Goal: Find specific page/section: Find specific page/section

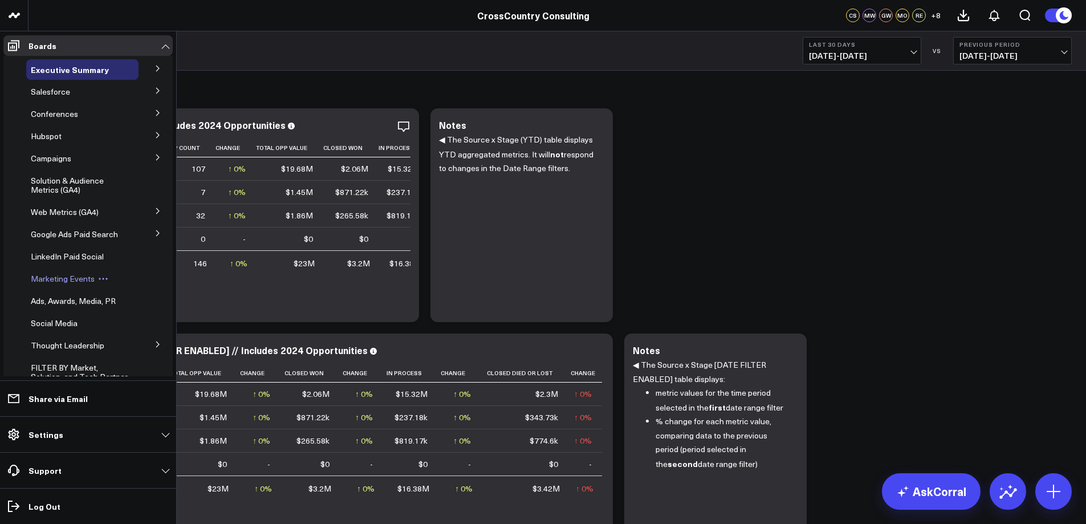
click at [45, 281] on div "Marketing Events" at bounding box center [82, 279] width 112 height 21
click at [52, 284] on span "Marketing Events" at bounding box center [63, 278] width 64 height 11
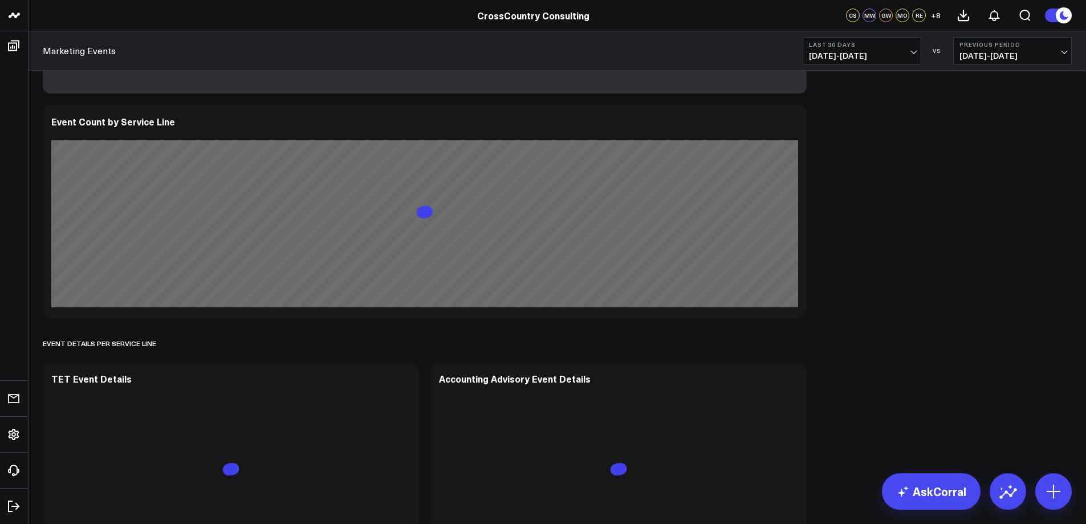
scroll to position [310, 0]
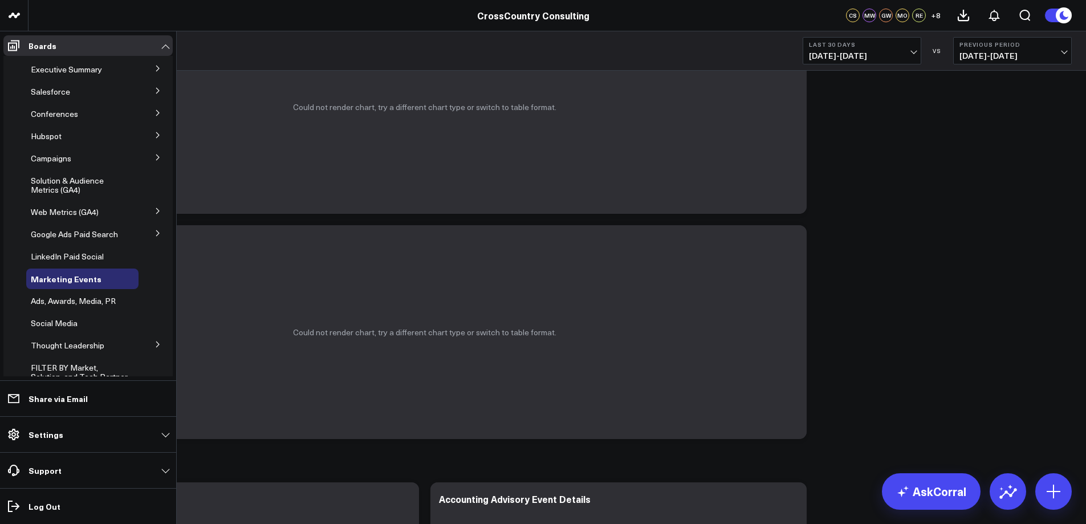
click at [155, 110] on icon at bounding box center [158, 112] width 7 height 7
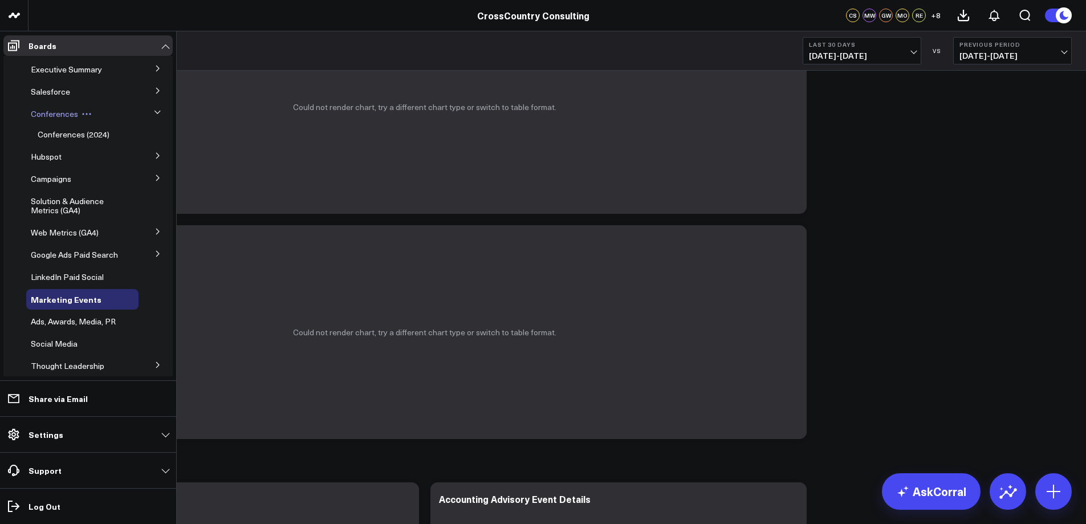
click at [56, 113] on span "Conferences" at bounding box center [54, 113] width 47 height 11
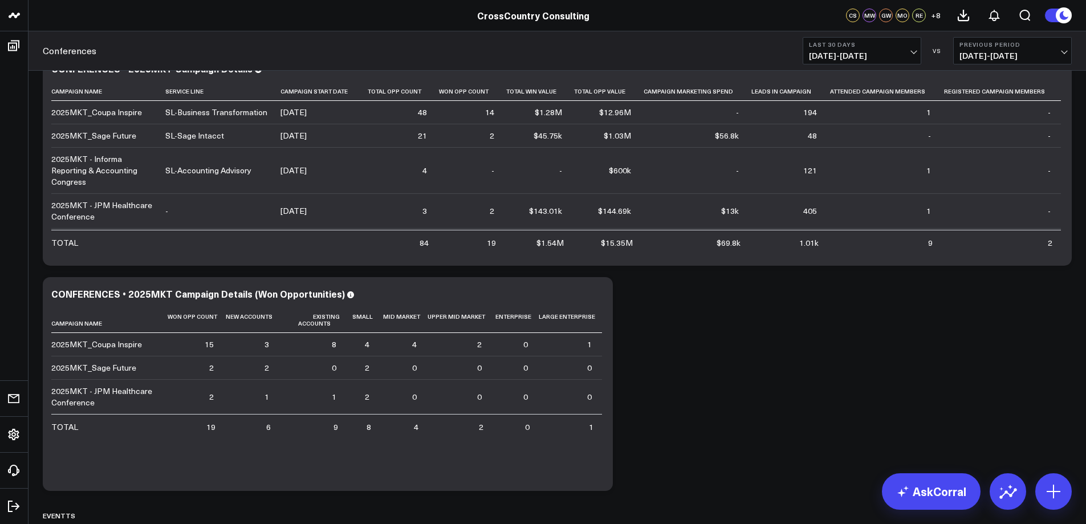
scroll to position [231, 0]
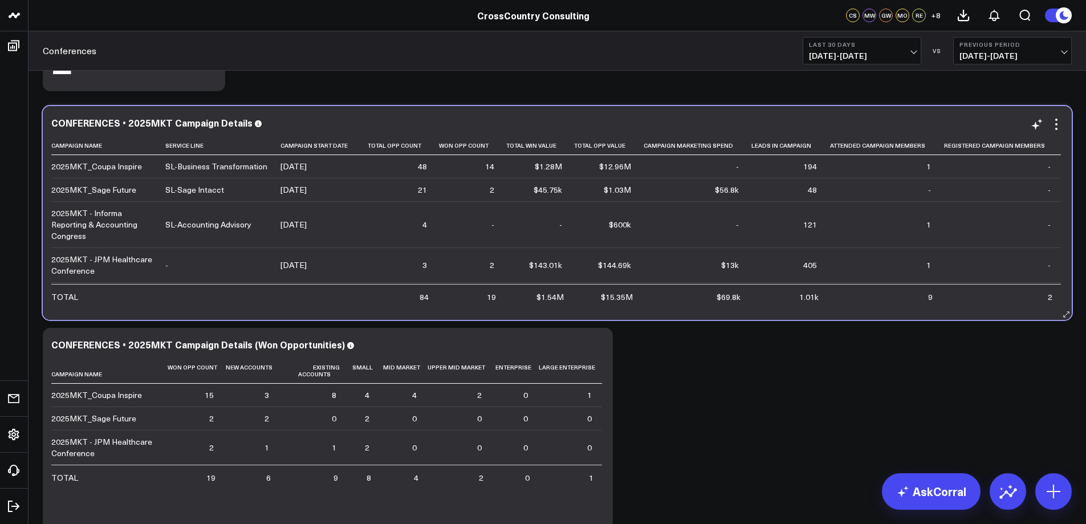
click at [1064, 157] on div "CONFERENCES • 2025MKT Campaign Details Campaign Name Service Line Campaign Star…" at bounding box center [557, 213] width 1029 height 214
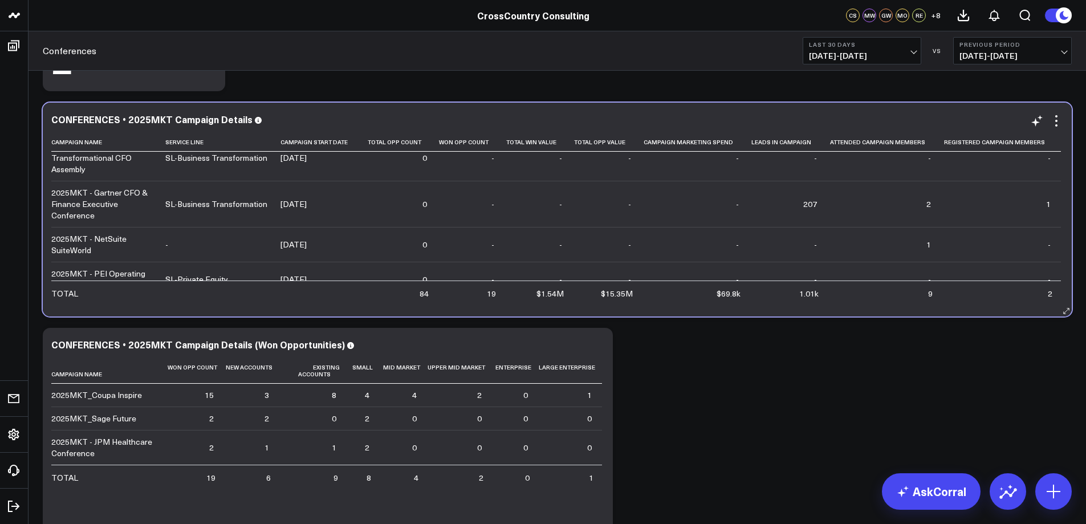
scroll to position [253, 0]
